Goal: Information Seeking & Learning: Check status

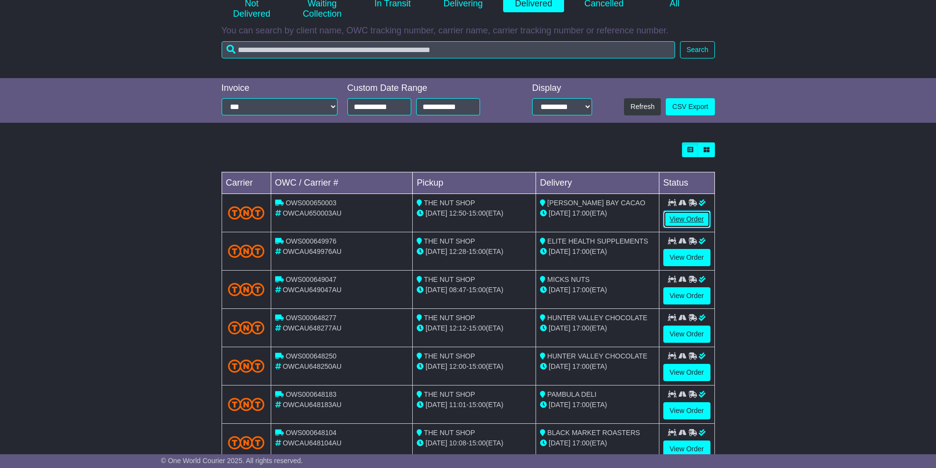
click at [676, 214] on link "View Order" at bounding box center [686, 219] width 47 height 17
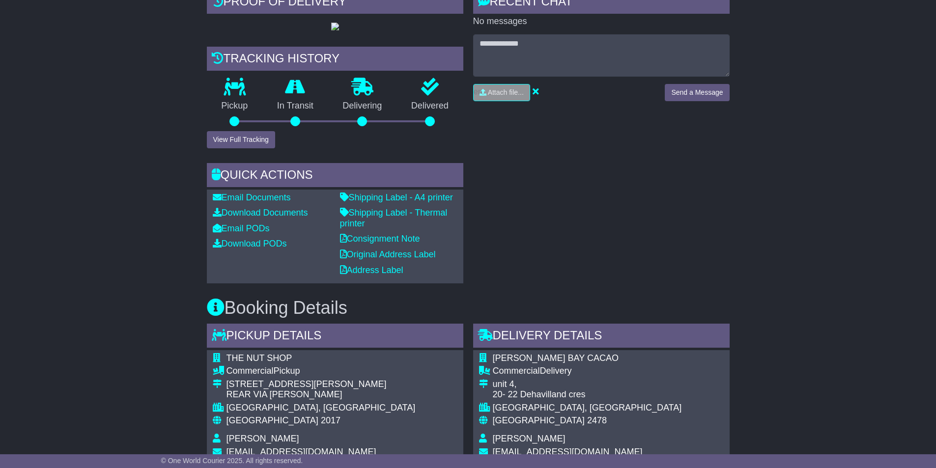
scroll to position [295, 0]
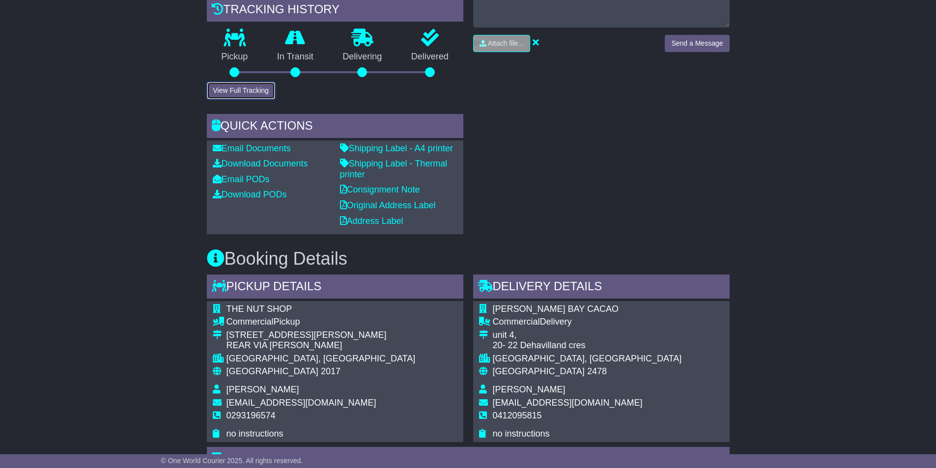
click at [268, 99] on button "View Full Tracking" at bounding box center [241, 90] width 68 height 17
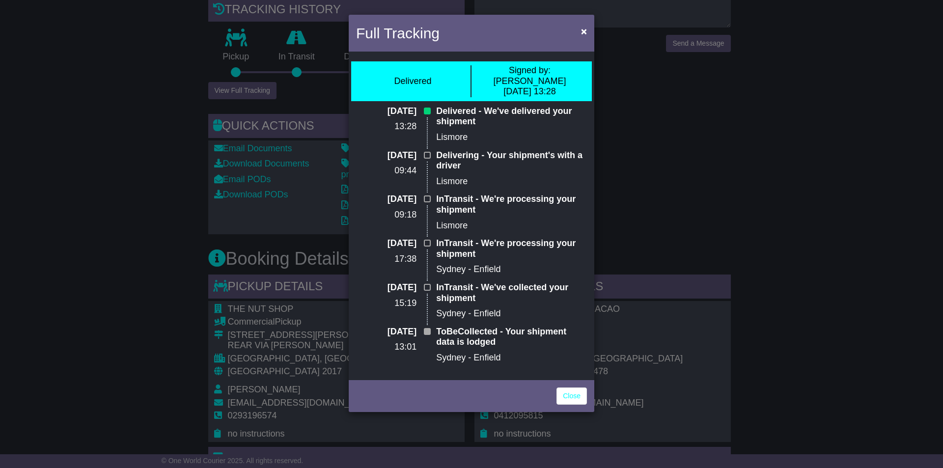
click at [568, 400] on div "Close" at bounding box center [472, 395] width 246 height 34
click at [569, 392] on link "Close" at bounding box center [572, 396] width 30 height 17
